Goal: Task Accomplishment & Management: Manage account settings

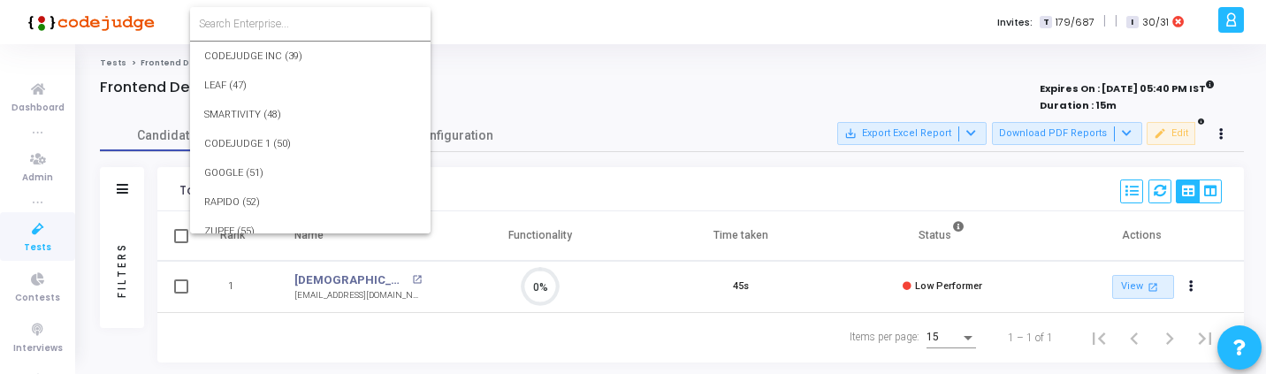
click at [226, 27] on input at bounding box center [310, 24] width 223 height 16
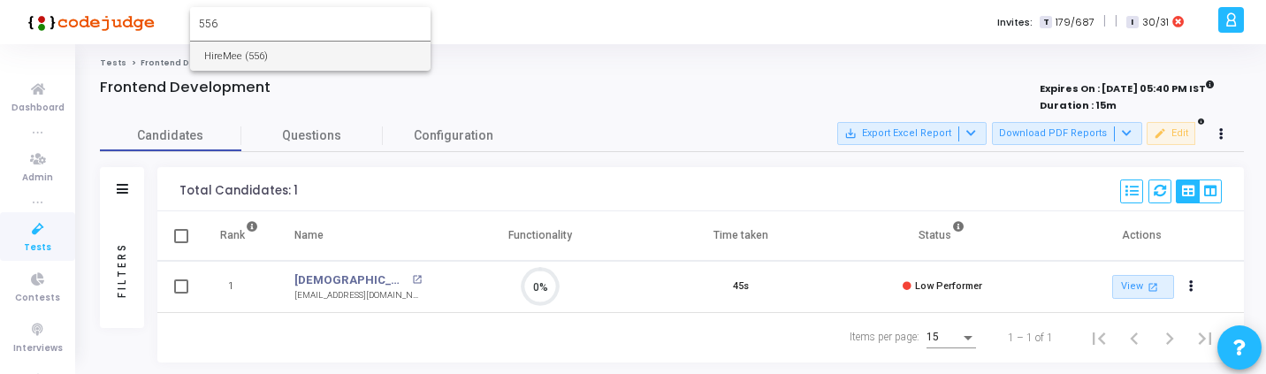
type input "556"
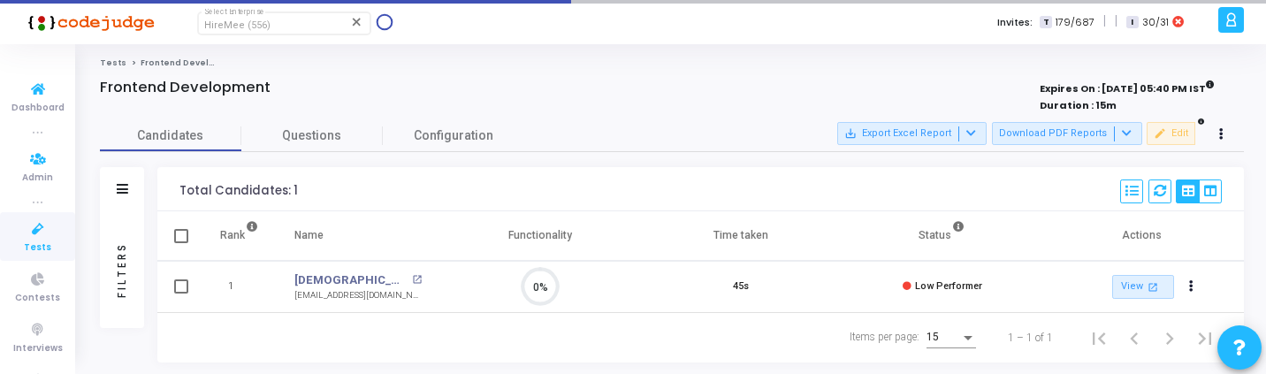
click at [22, 224] on icon at bounding box center [37, 229] width 37 height 22
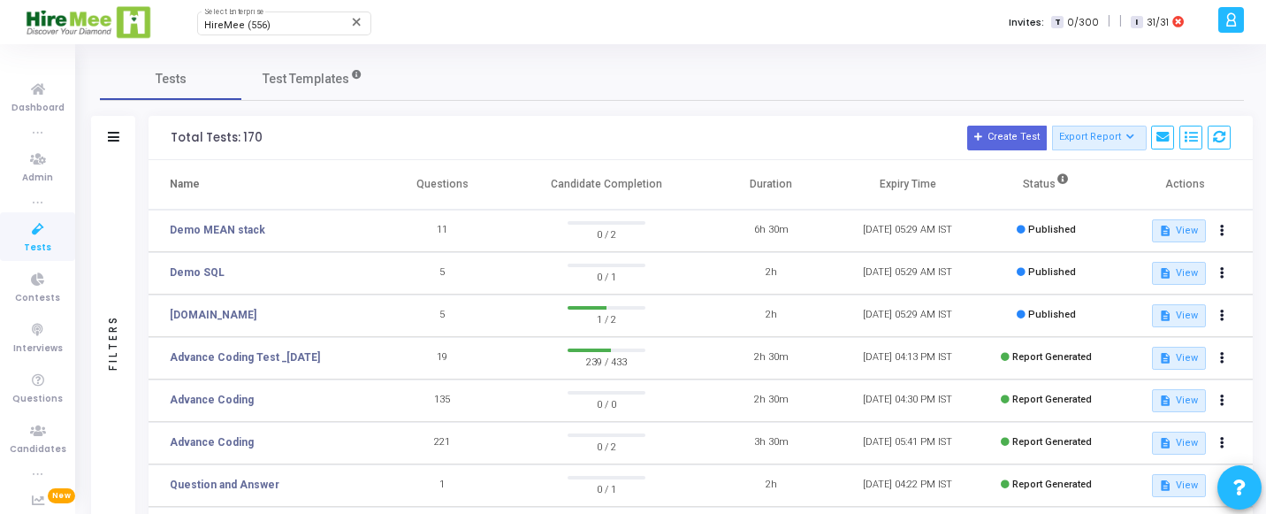
click at [134, 273] on div "Filters" at bounding box center [113, 342] width 44 height 365
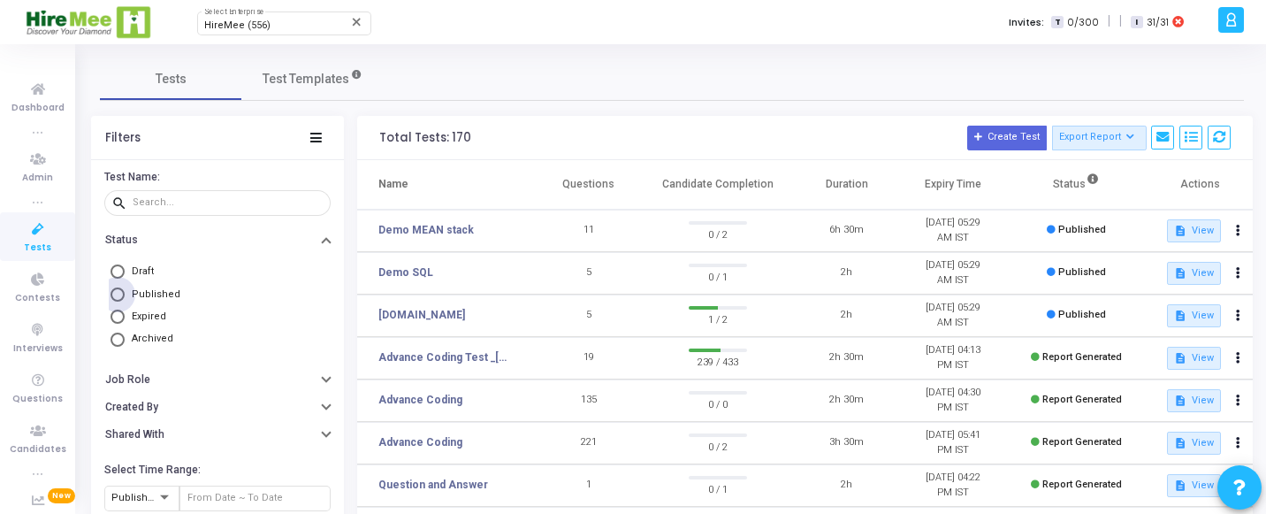
click at [161, 291] on span "Published" at bounding box center [156, 293] width 49 height 11
click at [125, 291] on input "Published" at bounding box center [118, 294] width 14 height 14
radio input "true"
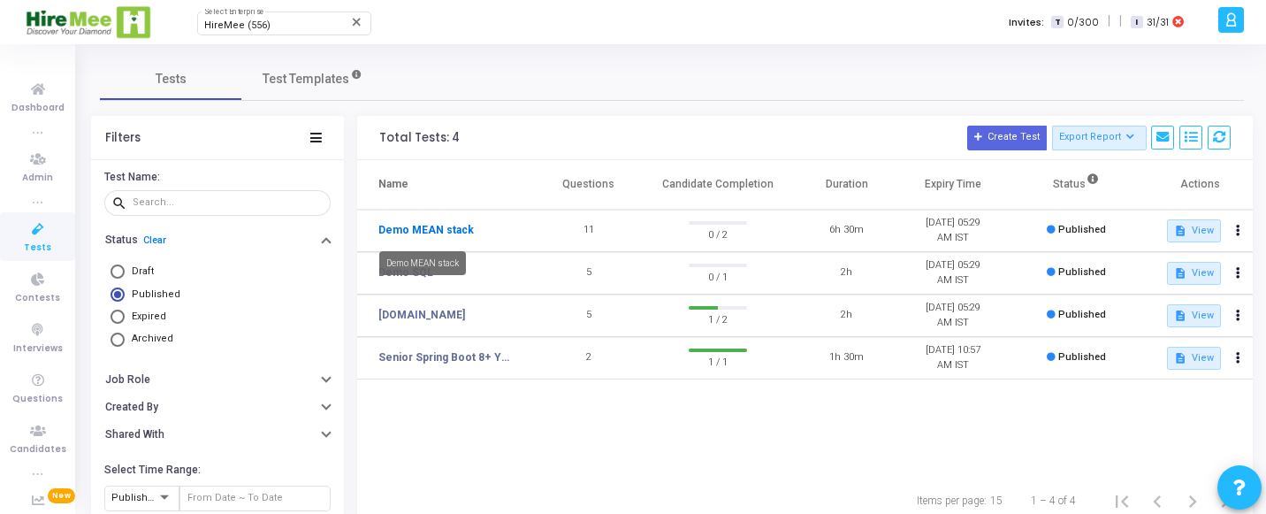
click at [391, 225] on link "Demo MEAN stack" at bounding box center [425, 230] width 95 height 16
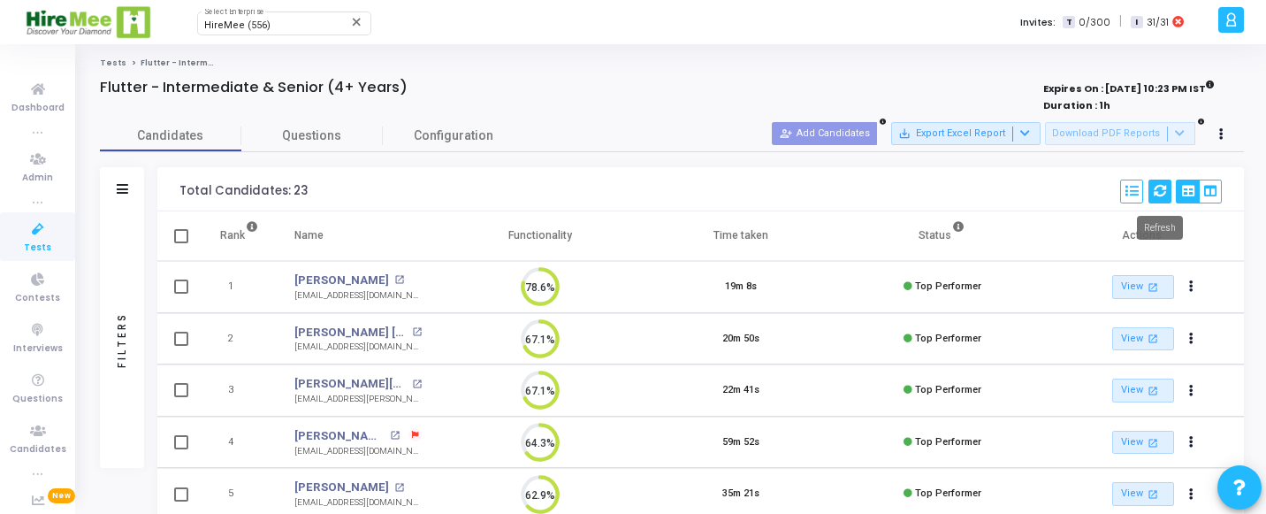
click at [1153, 183] on button at bounding box center [1160, 191] width 23 height 24
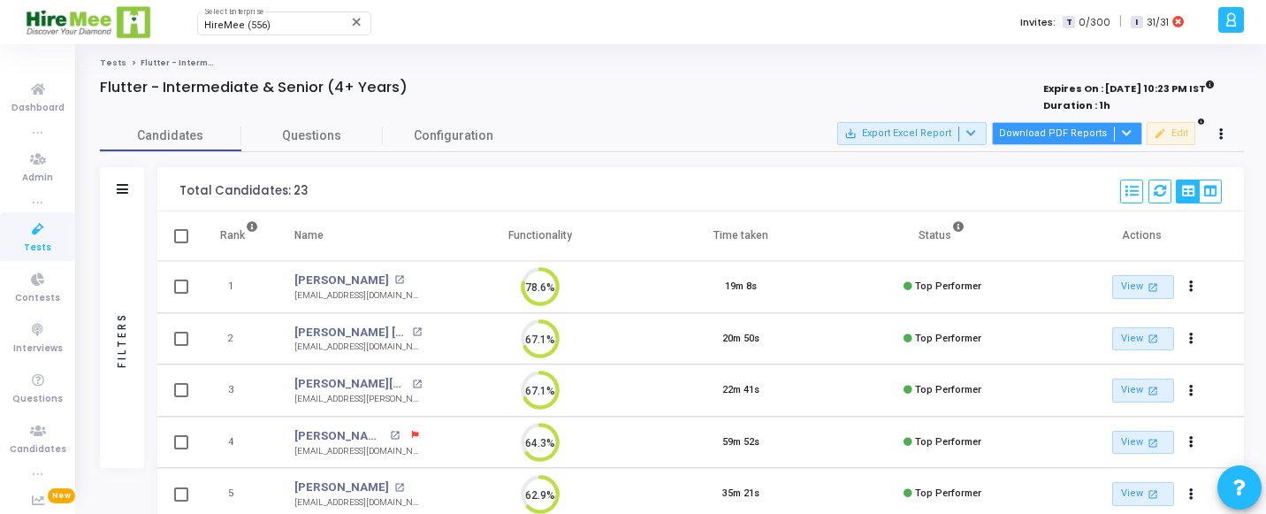
click at [1042, 129] on button "Download PDF Reports" at bounding box center [1067, 133] width 150 height 23
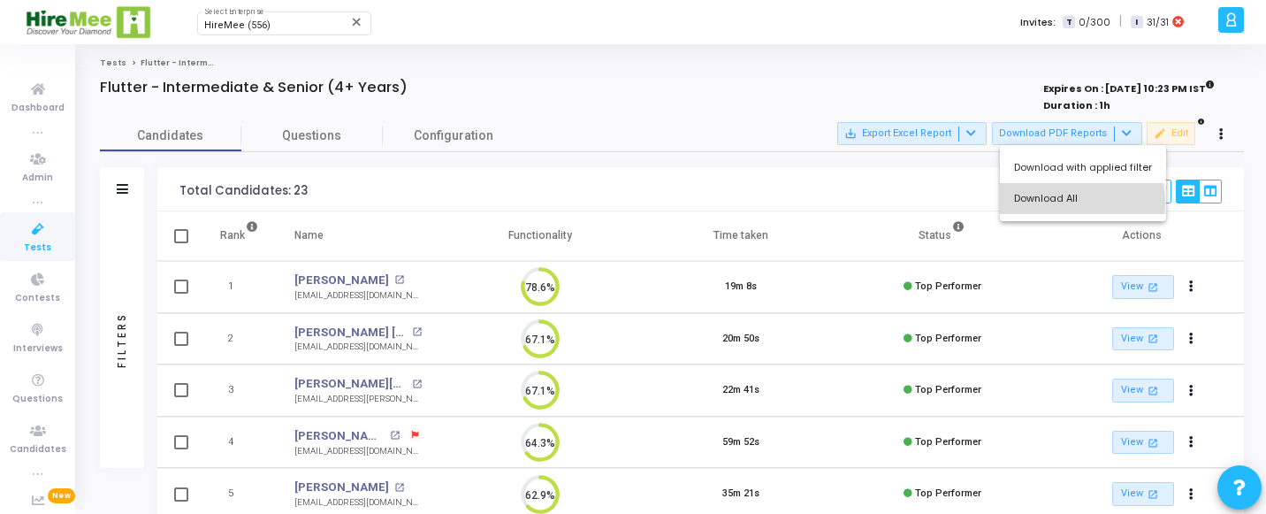
click at [1036, 204] on button "Download All" at bounding box center [1083, 198] width 166 height 31
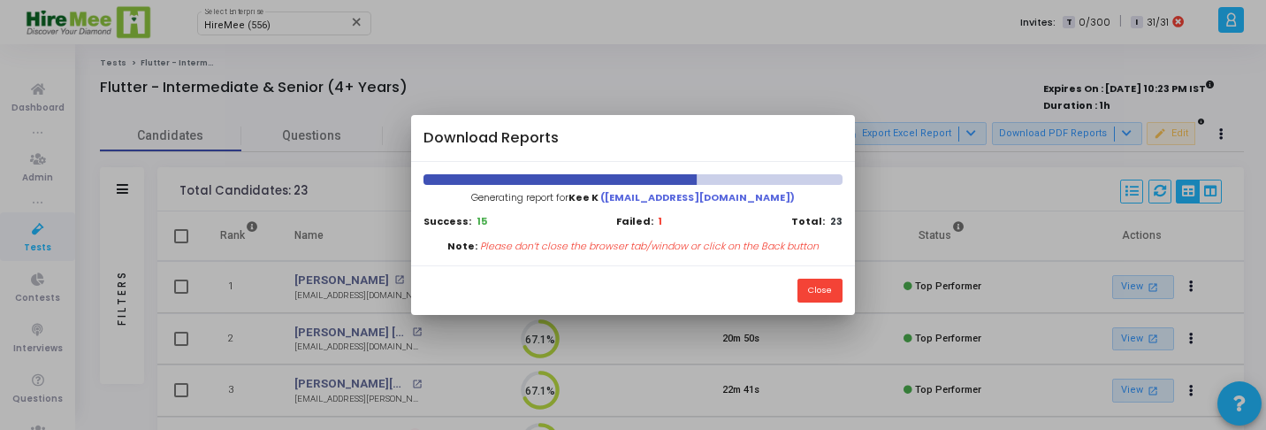
scroll to position [8, 8]
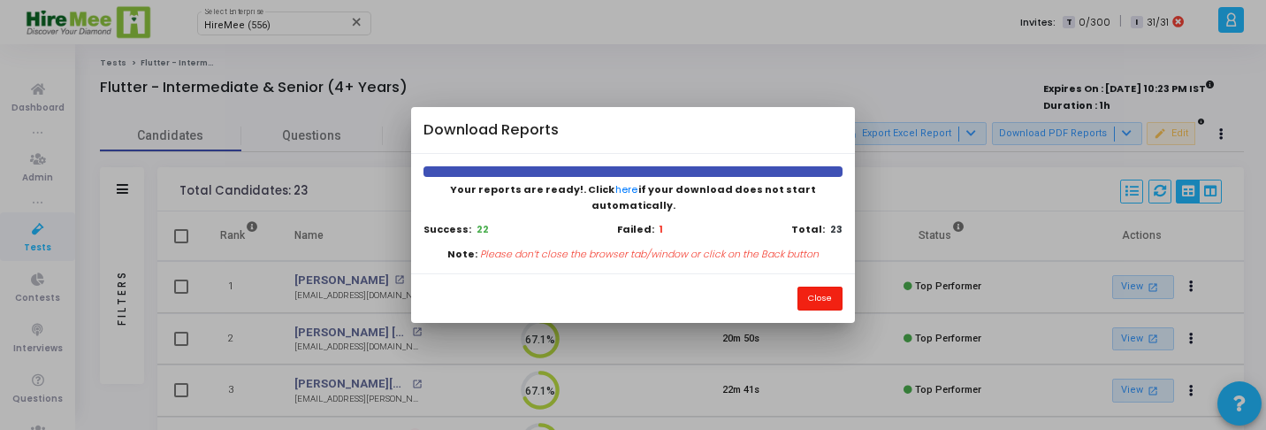
click at [820, 298] on button "Close" at bounding box center [820, 298] width 45 height 24
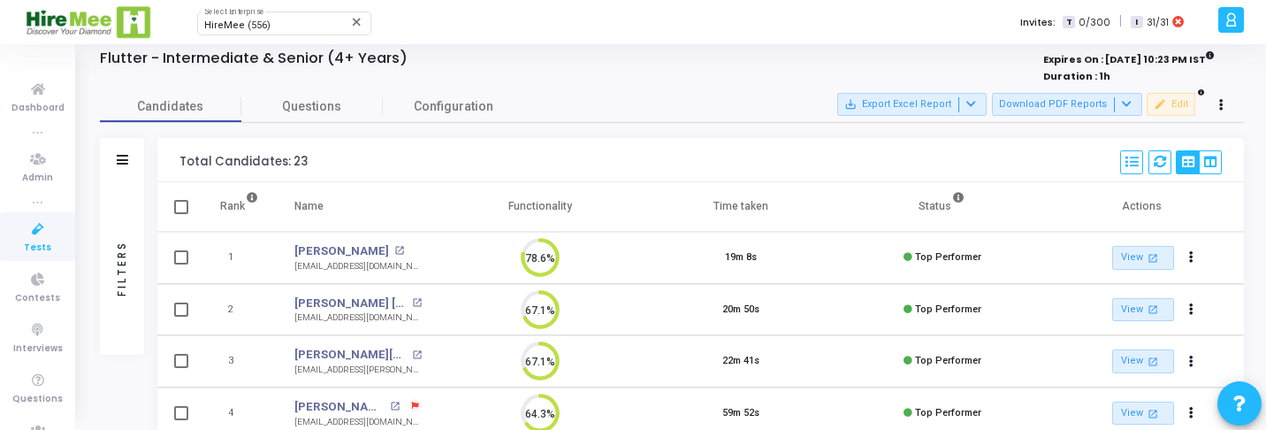
scroll to position [48, 0]
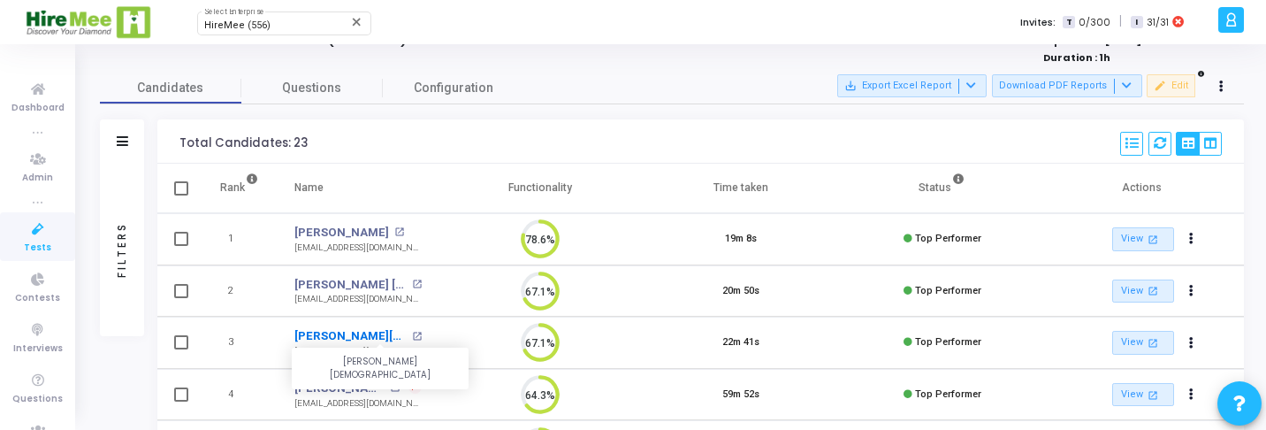
click at [317, 334] on link "Rakesh Vaishya" at bounding box center [350, 336] width 113 height 18
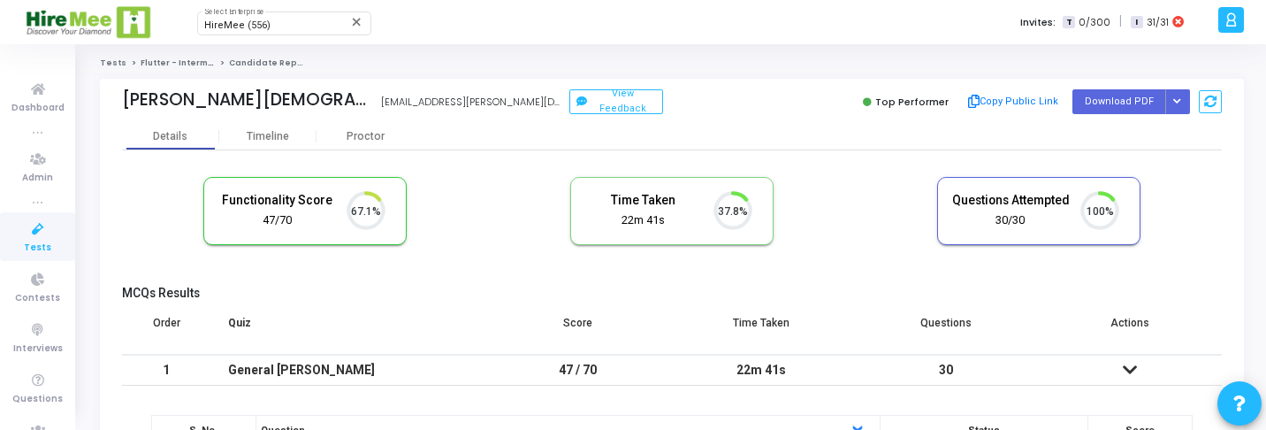
scroll to position [37, 45]
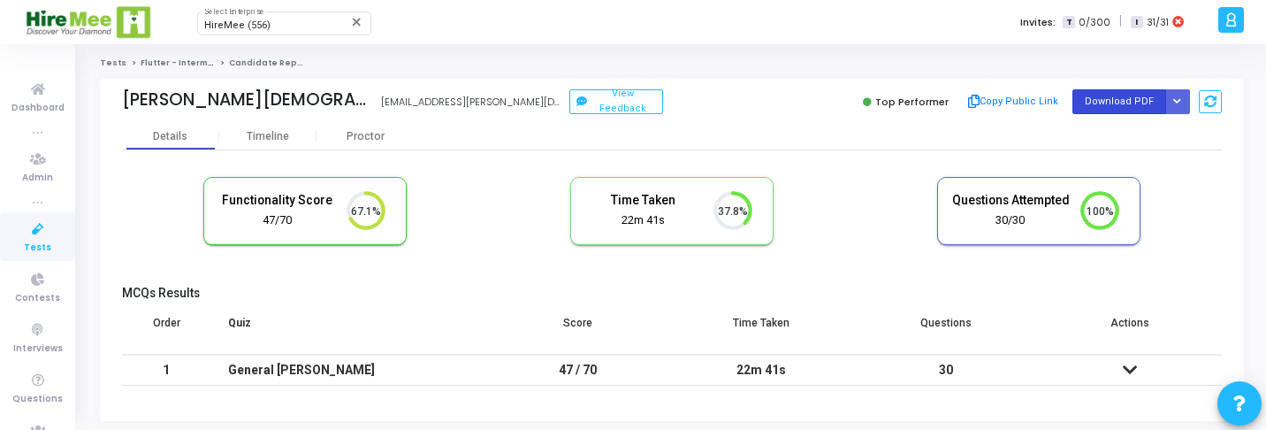
click at [1157, 96] on button "Download PDF" at bounding box center [1120, 101] width 94 height 24
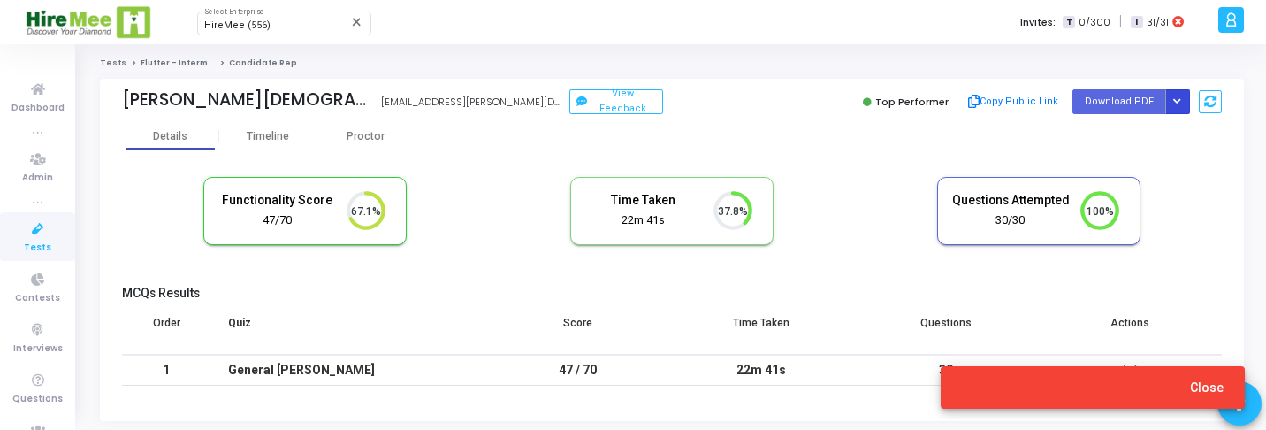
click at [1172, 96] on button "Button group with nested dropdown" at bounding box center [1177, 101] width 25 height 24
click at [1109, 135] on button "Regenerate PDF" at bounding box center [1121, 137] width 136 height 28
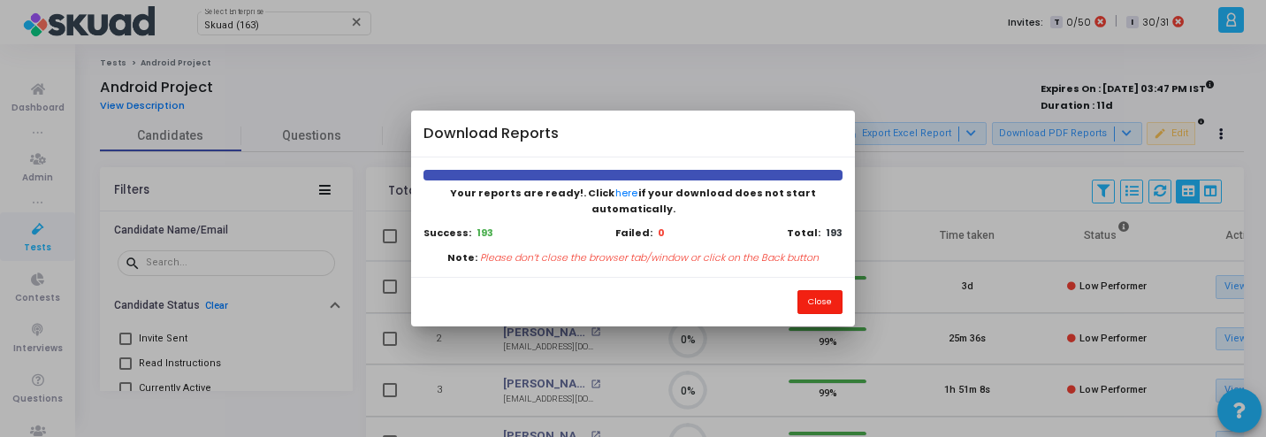
click at [815, 299] on button "Close" at bounding box center [820, 302] width 45 height 24
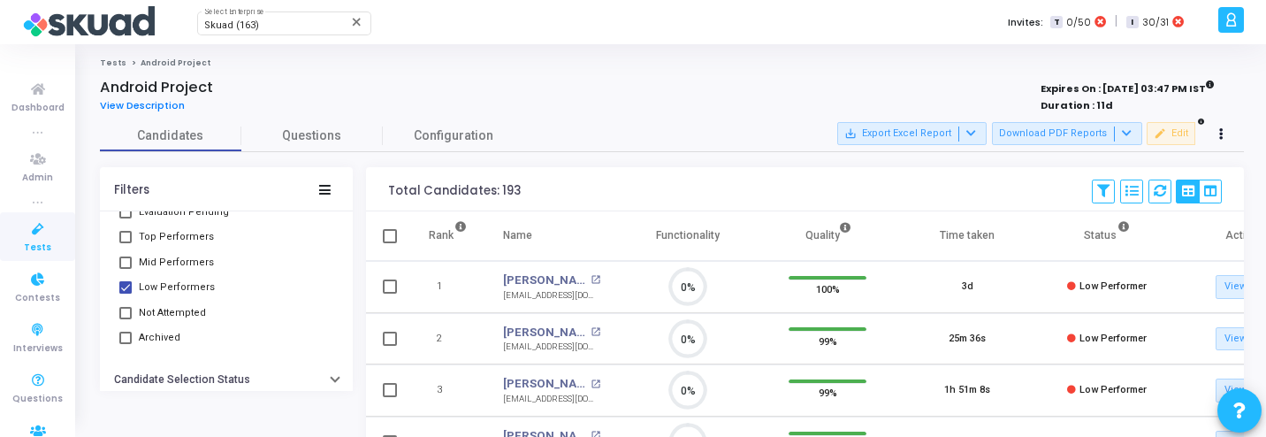
click at [11, 231] on link "Tests" at bounding box center [37, 236] width 75 height 49
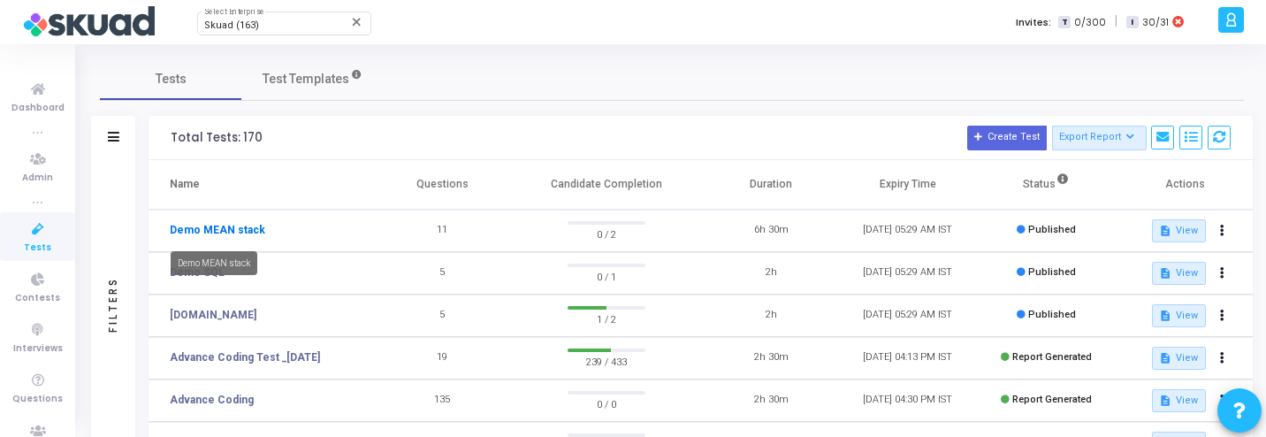
click at [233, 226] on link "Demo MEAN stack" at bounding box center [217, 230] width 95 height 16
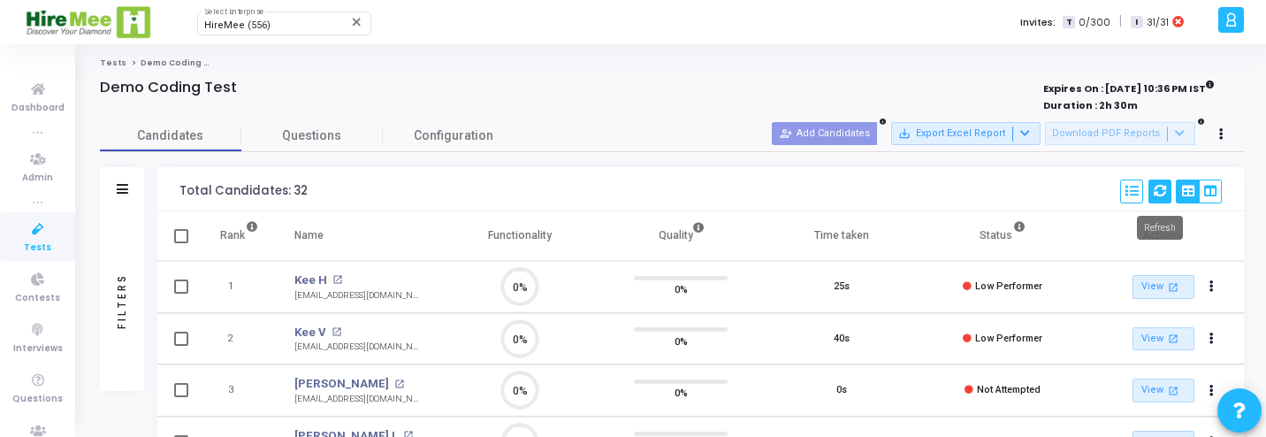
click at [1165, 192] on button at bounding box center [1160, 191] width 23 height 24
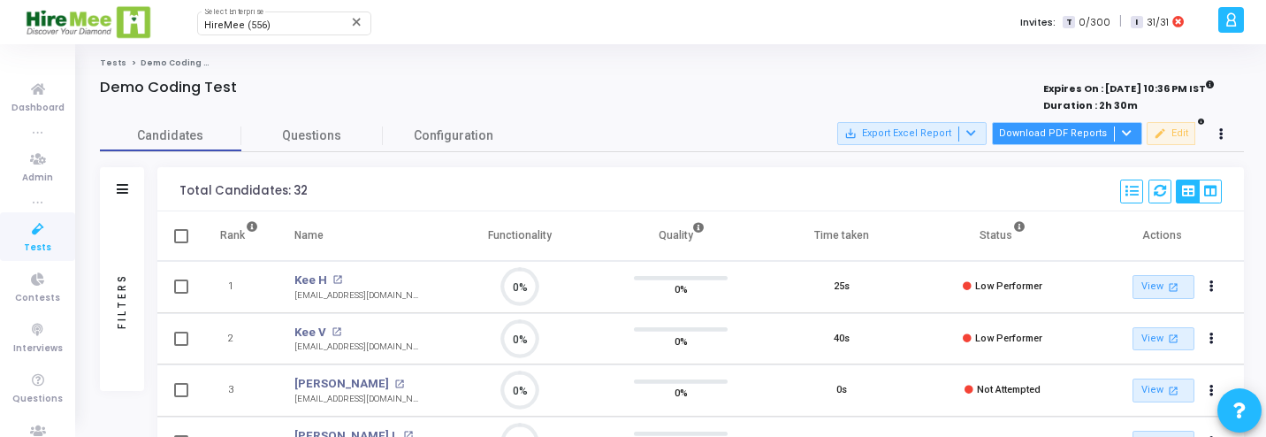
click at [1058, 143] on button "Download PDF Reports" at bounding box center [1067, 133] width 150 height 23
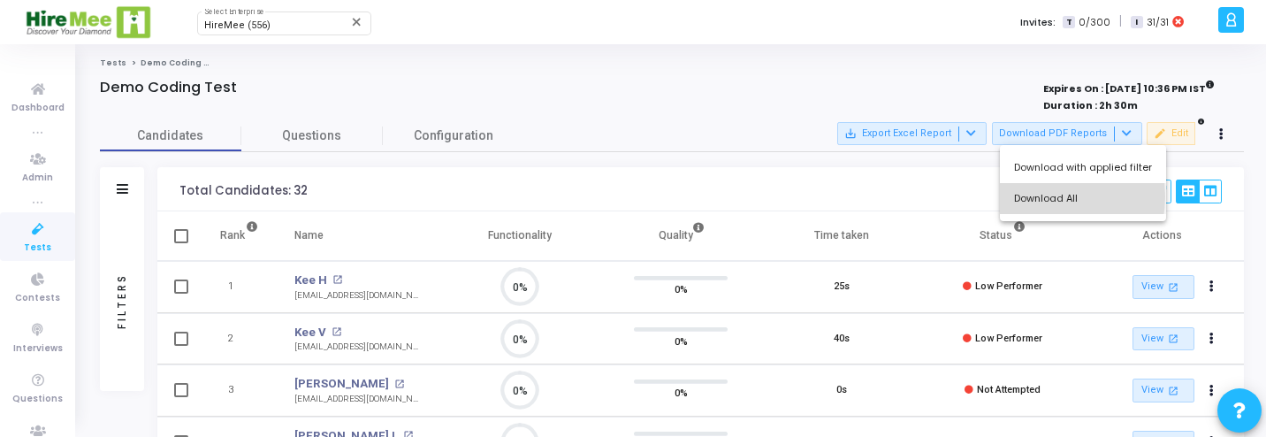
click at [1038, 196] on button "Download All" at bounding box center [1083, 198] width 166 height 31
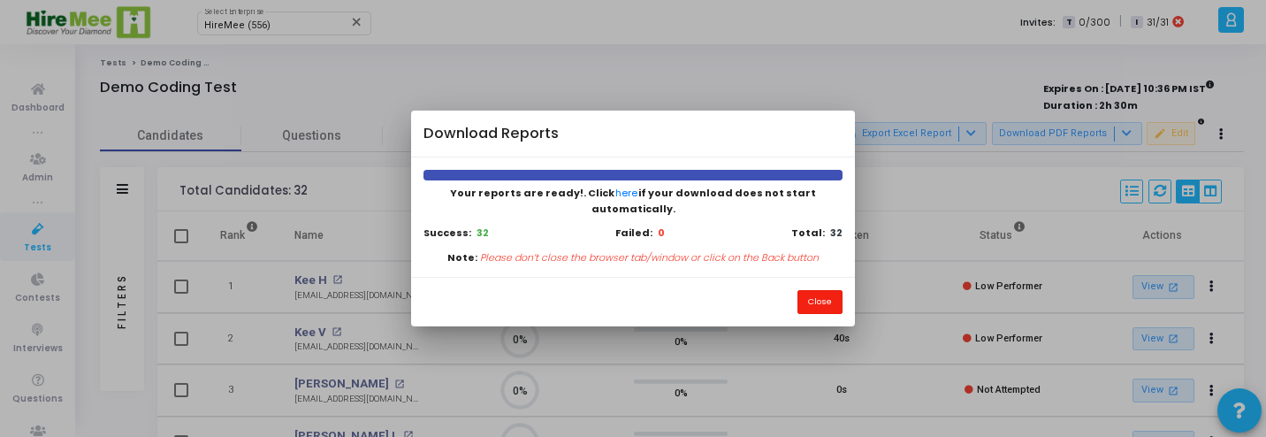
click at [819, 293] on button "Close" at bounding box center [820, 302] width 45 height 24
